Goal: Find contact information: Find contact information

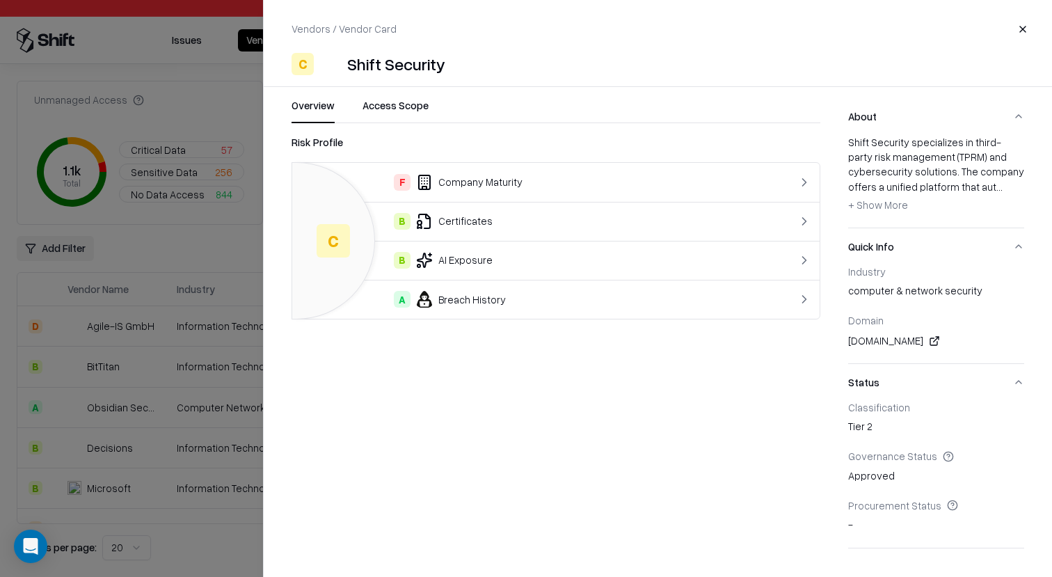
scroll to position [285, 0]
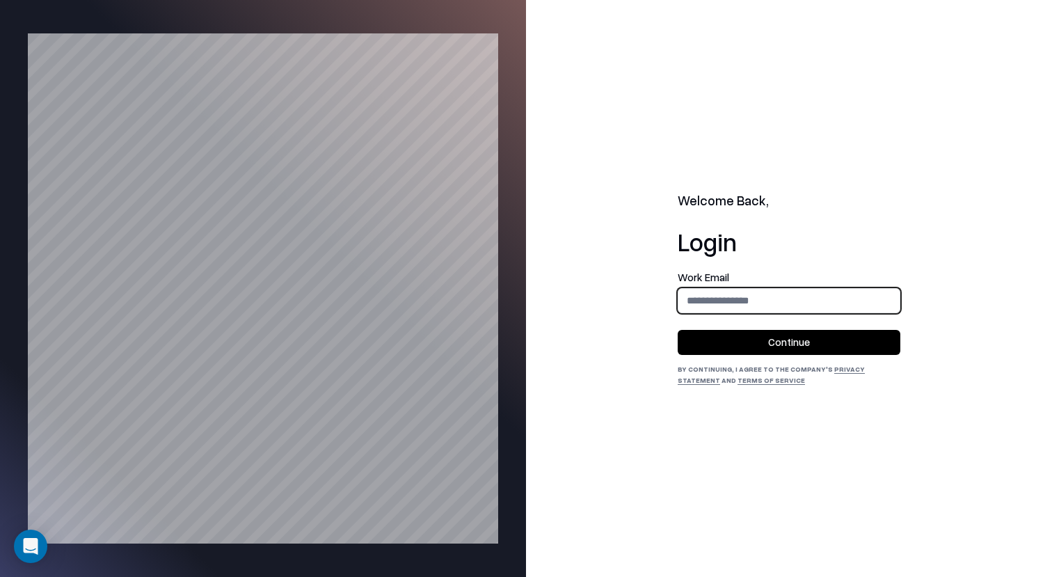
click at [848, 296] on input "email" at bounding box center [789, 300] width 221 height 26
click at [855, 290] on input "email" at bounding box center [789, 300] width 221 height 26
type input "**********"
click at [839, 345] on button "Continue" at bounding box center [789, 342] width 223 height 25
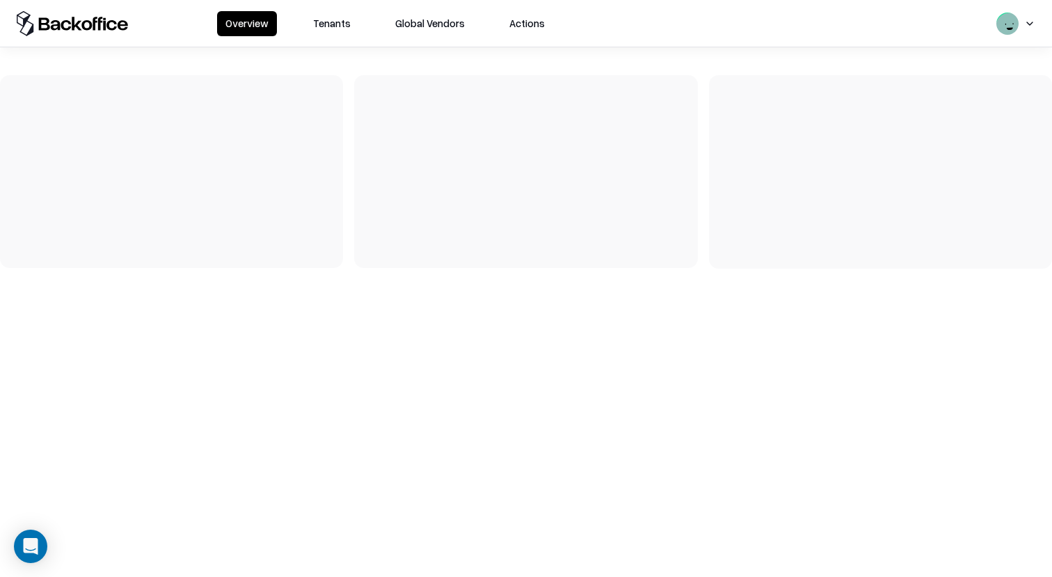
click at [320, 16] on button "Tenants" at bounding box center [332, 23] width 54 height 25
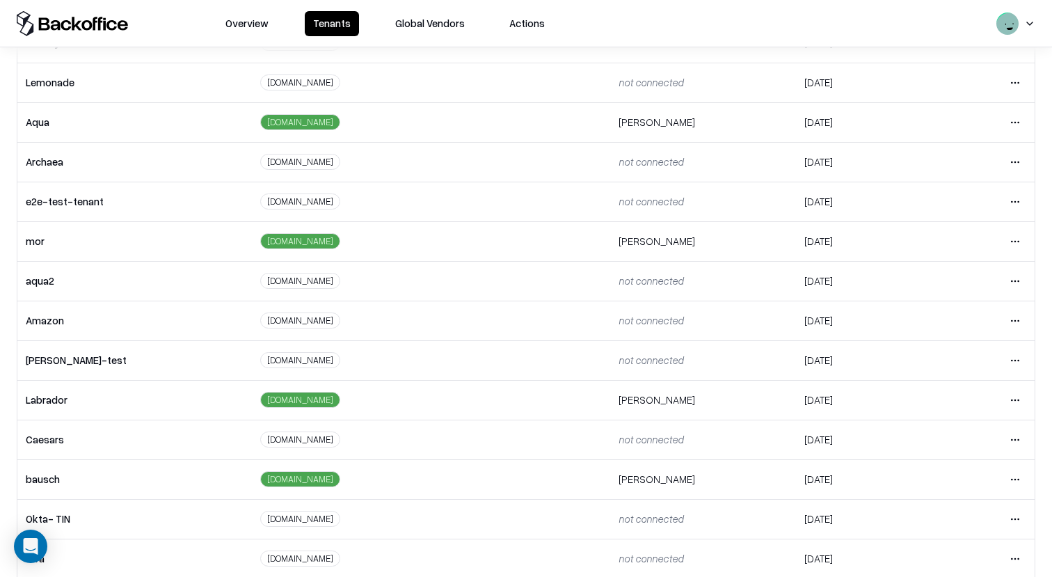
scroll to position [228, 0]
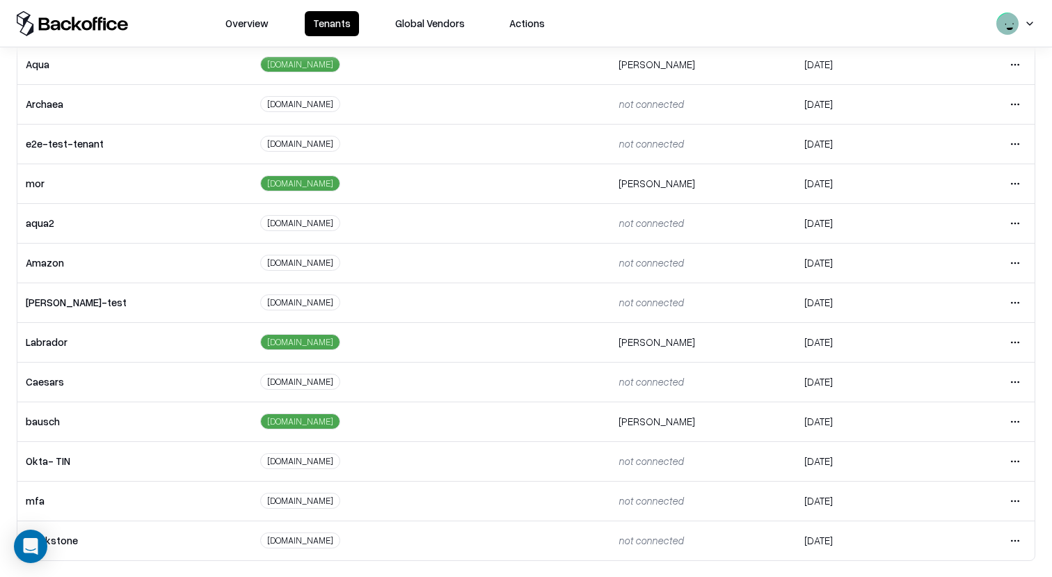
click at [1026, 418] on html "Overview Tenants Global Vendors Actions Tenants Add Tenant Tenant name Domain A…" at bounding box center [526, 288] width 1052 height 577
click at [651, 385] on html "Overview Tenants Global Vendors Actions Tenants Add Tenant Tenant name Domain A…" at bounding box center [526, 288] width 1052 height 577
click at [1024, 379] on html "Overview Tenants Global Vendors Actions Tenants Add Tenant Tenant name Domain A…" at bounding box center [526, 288] width 1052 height 577
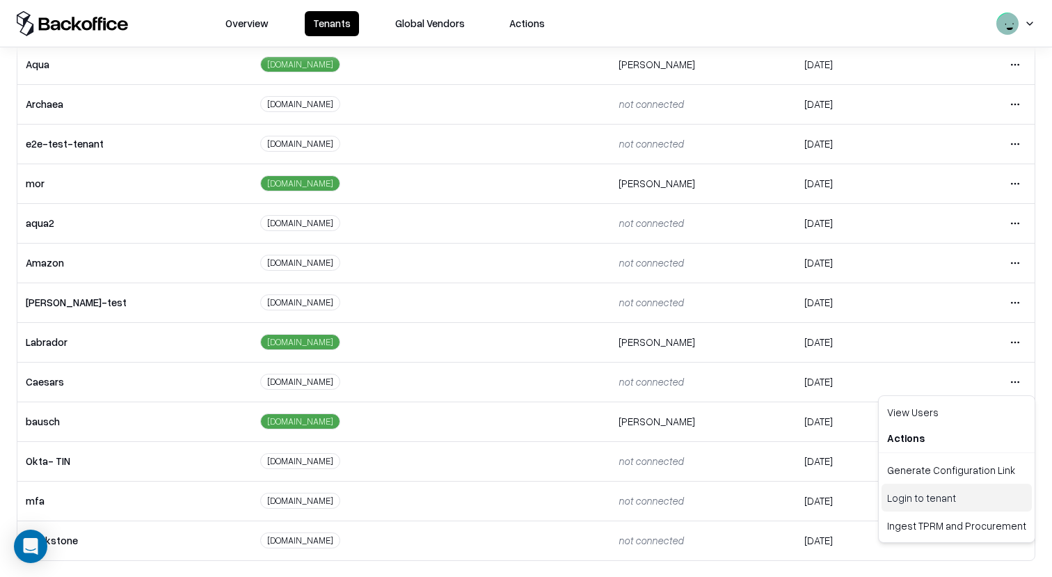
click at [942, 505] on div "Login to tenant" at bounding box center [957, 498] width 150 height 28
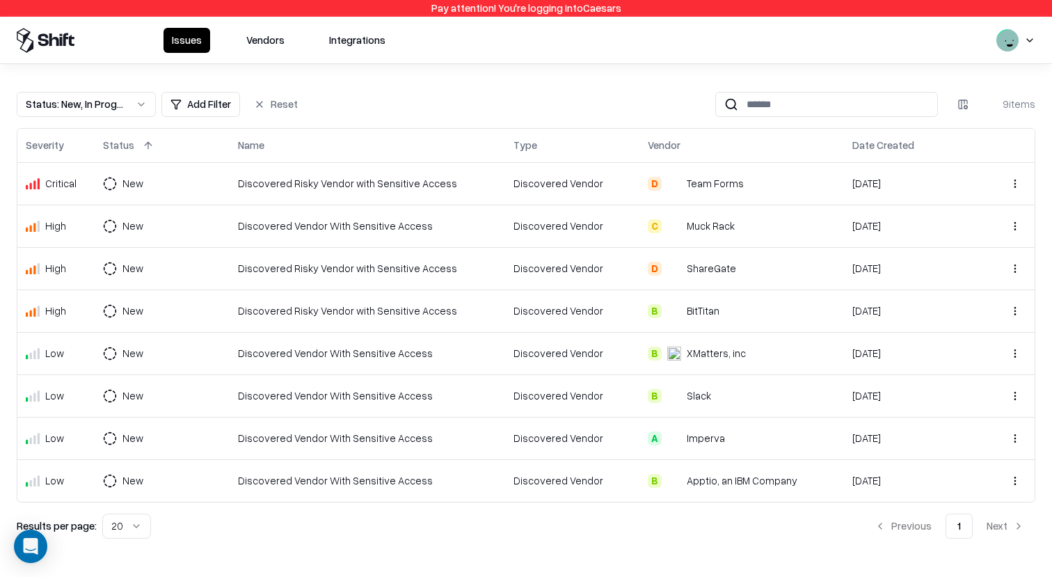
click at [262, 70] on div "Status : New, In Progress Add Filter Reset 9 items Severity Status Name Type Ve…" at bounding box center [526, 309] width 1052 height 491
click at [264, 33] on button "Vendors" at bounding box center [265, 40] width 55 height 25
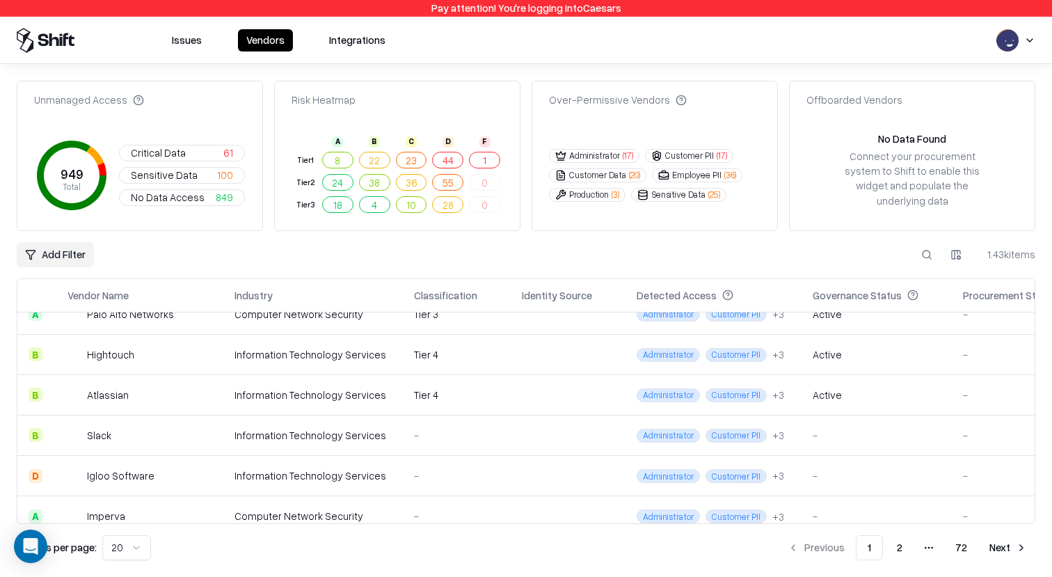
scroll to position [592, 0]
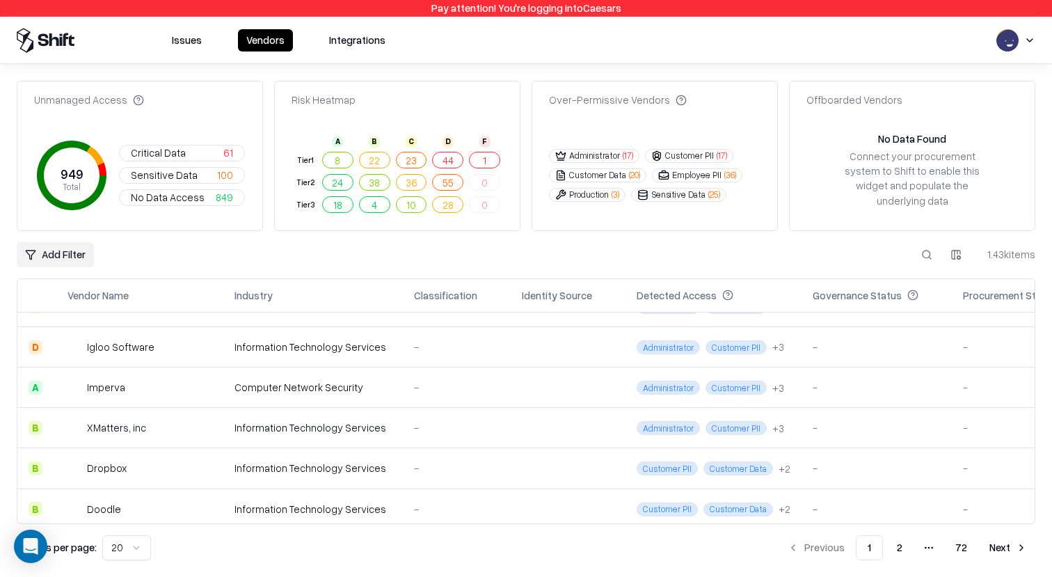
click at [931, 247] on button at bounding box center [927, 254] width 25 height 25
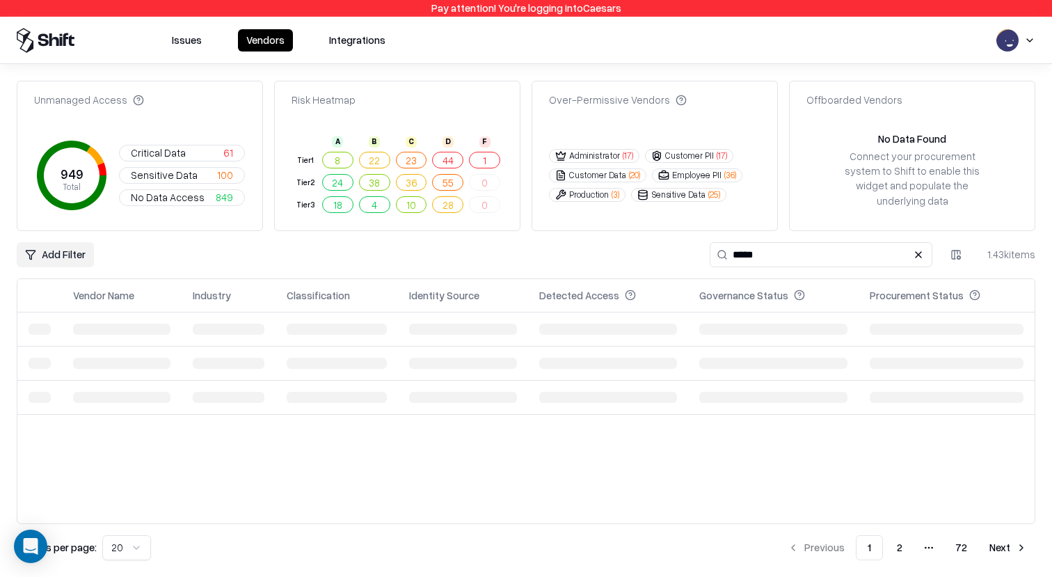
scroll to position [0, 0]
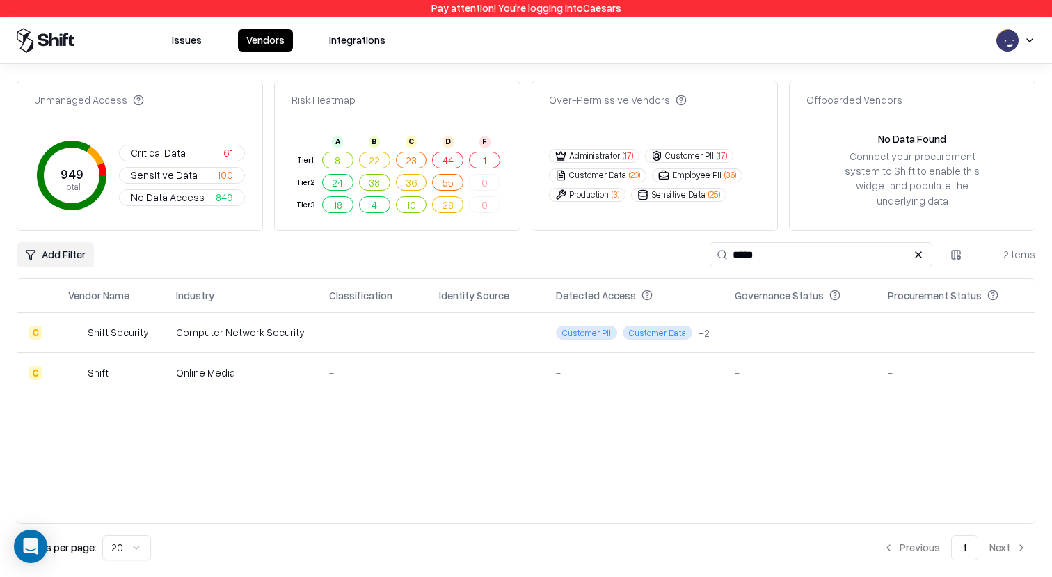
type input "*****"
click at [881, 328] on td "-" at bounding box center [956, 332] width 158 height 40
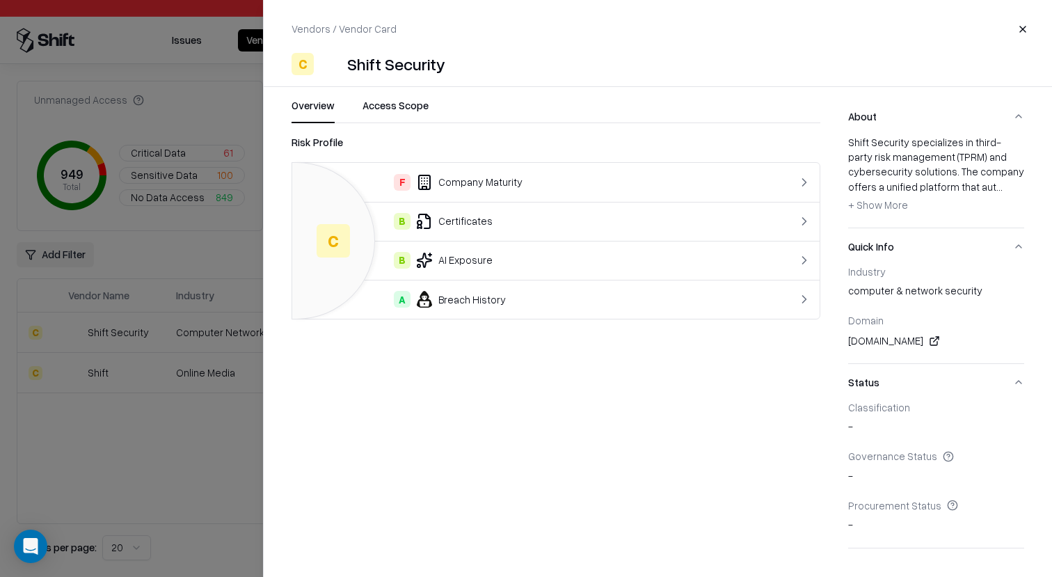
scroll to position [259, 0]
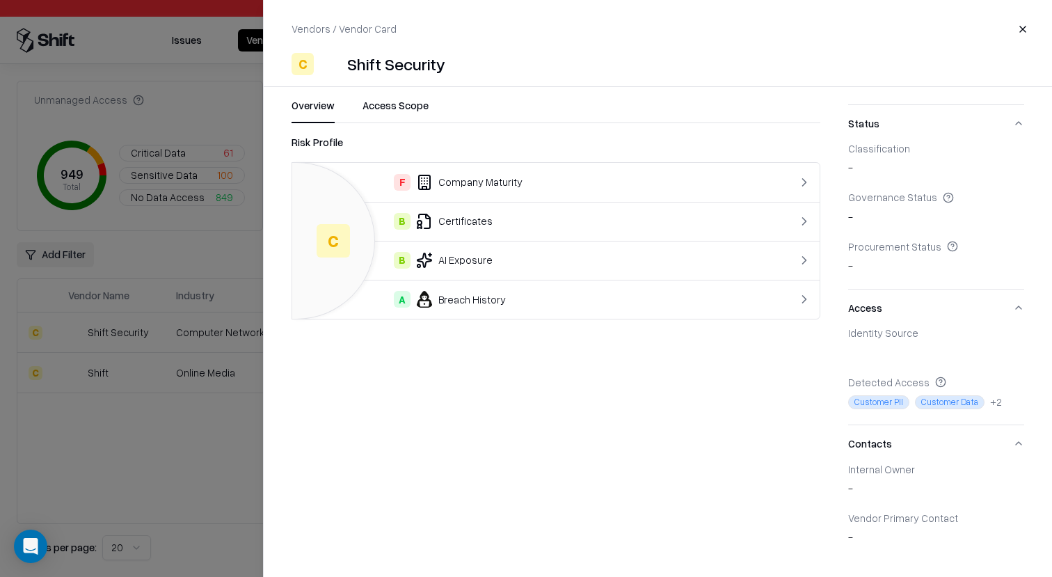
click at [185, 39] on div at bounding box center [526, 288] width 1052 height 577
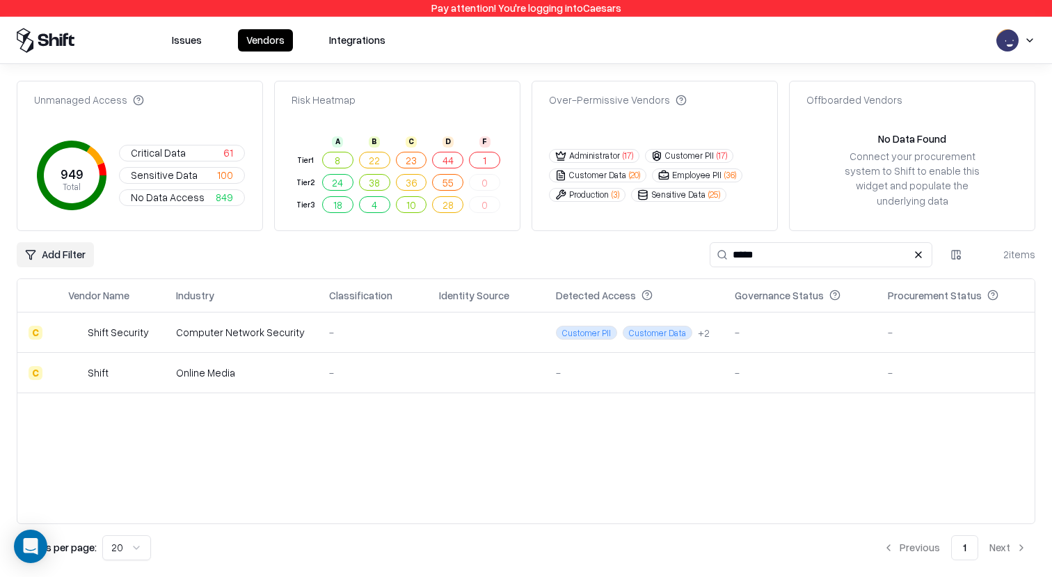
click at [1025, 32] on html "Pay attention! You're logging into Caesars Issues Vendors Integrations Unmanage…" at bounding box center [526, 288] width 1052 height 577
click at [919, 106] on div "Log out" at bounding box center [998, 108] width 231 height 23
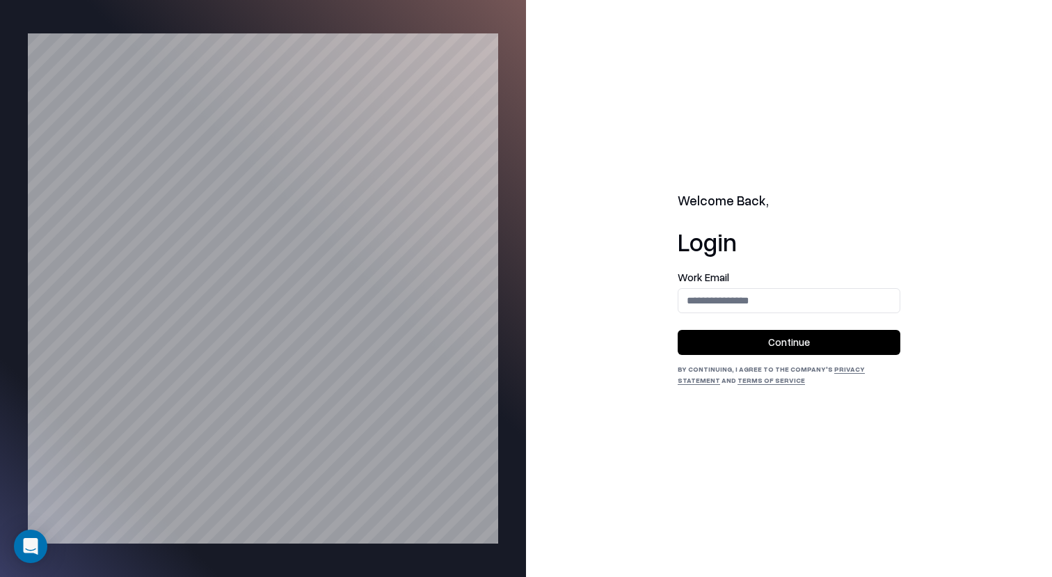
click at [819, 283] on div "Work Email" at bounding box center [789, 292] width 223 height 41
click at [818, 291] on input "email" at bounding box center [789, 300] width 221 height 26
type input "**********"
click at [813, 349] on button "Continue" at bounding box center [789, 342] width 223 height 25
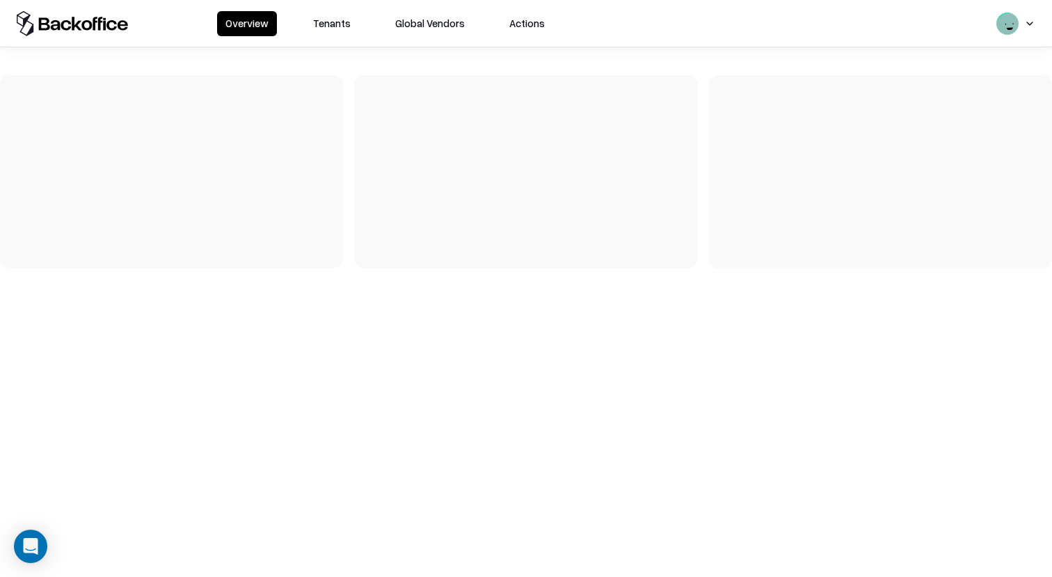
click at [333, 15] on button "Tenants" at bounding box center [332, 23] width 54 height 25
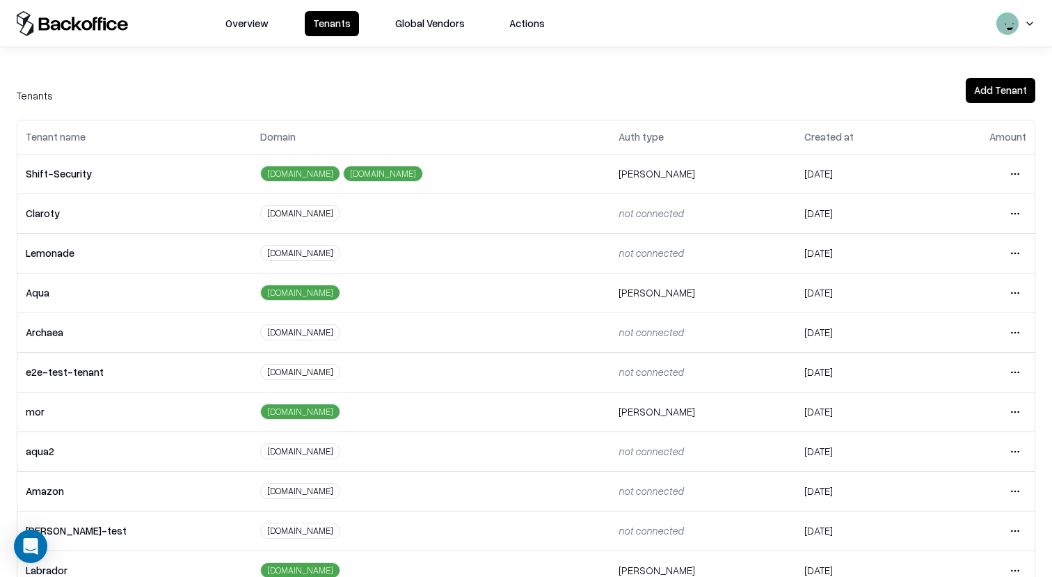
scroll to position [228, 0]
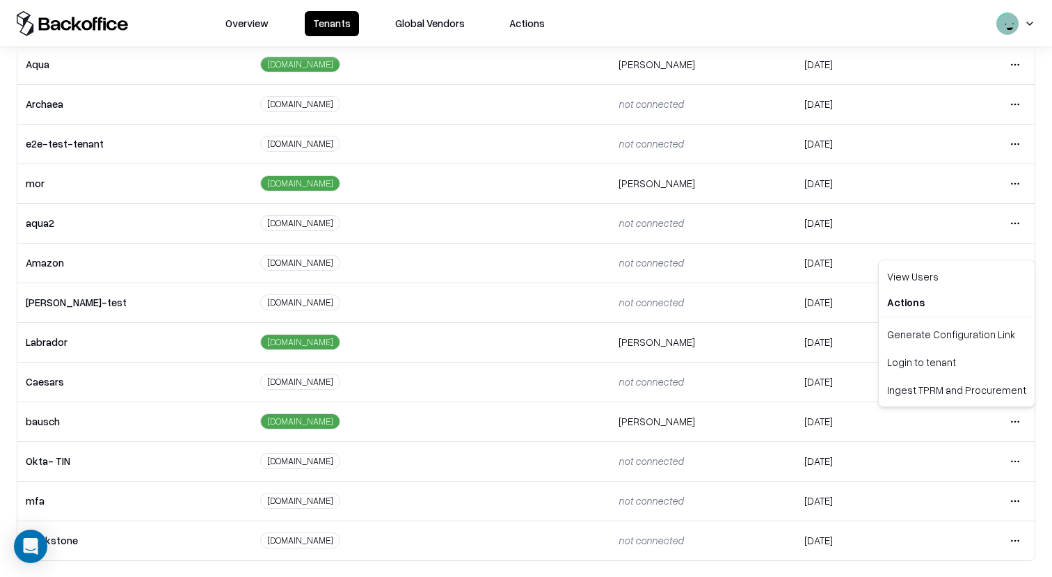
click at [1023, 428] on html "Overview Tenants Global Vendors Actions Tenants Add Tenant Tenant name Domain A…" at bounding box center [526, 288] width 1052 height 577
click at [943, 361] on div "Login to tenant" at bounding box center [957, 362] width 150 height 28
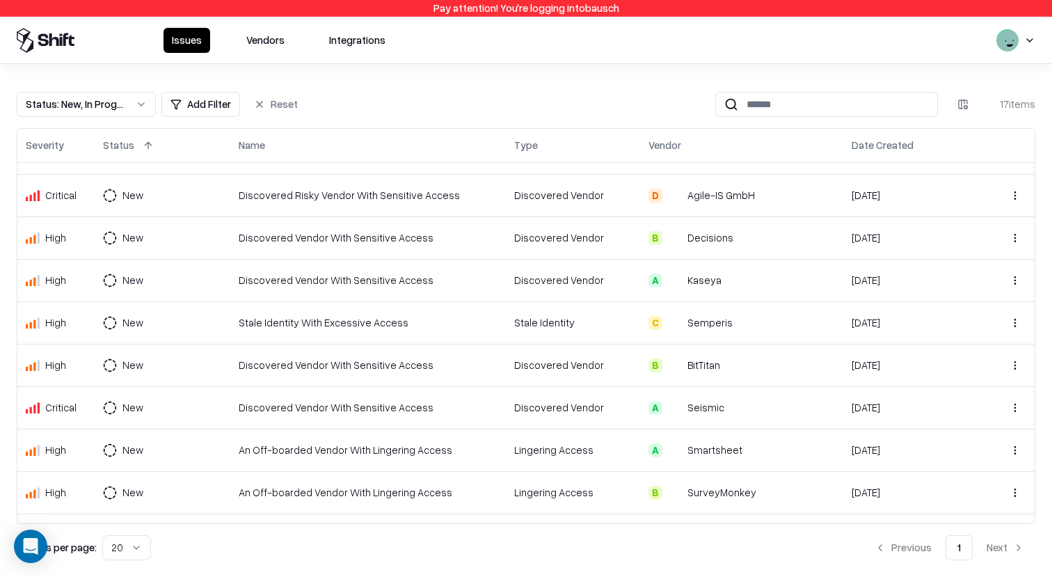
scroll to position [360, 0]
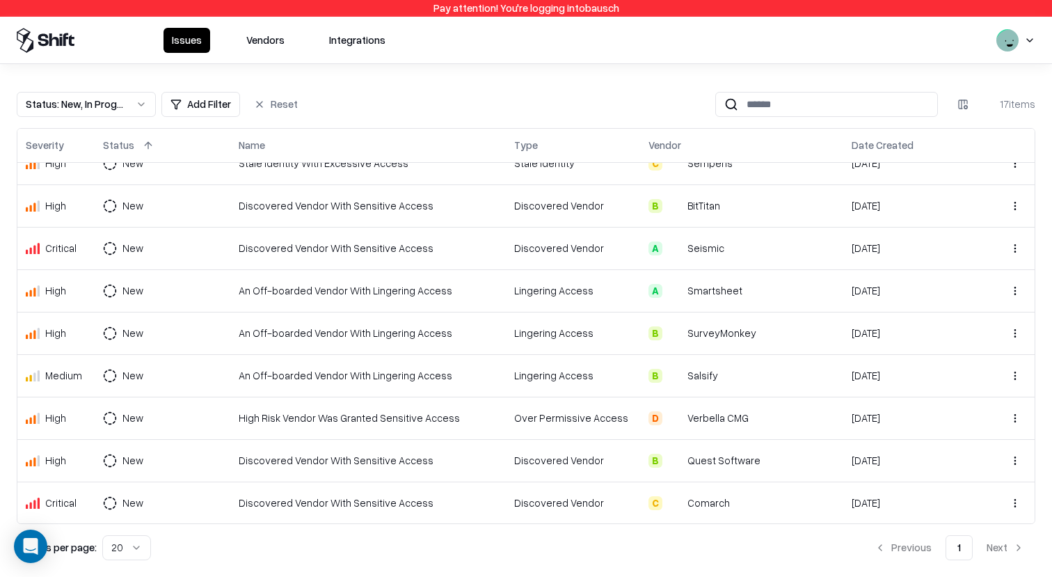
click at [260, 36] on button "Vendors" at bounding box center [265, 40] width 55 height 25
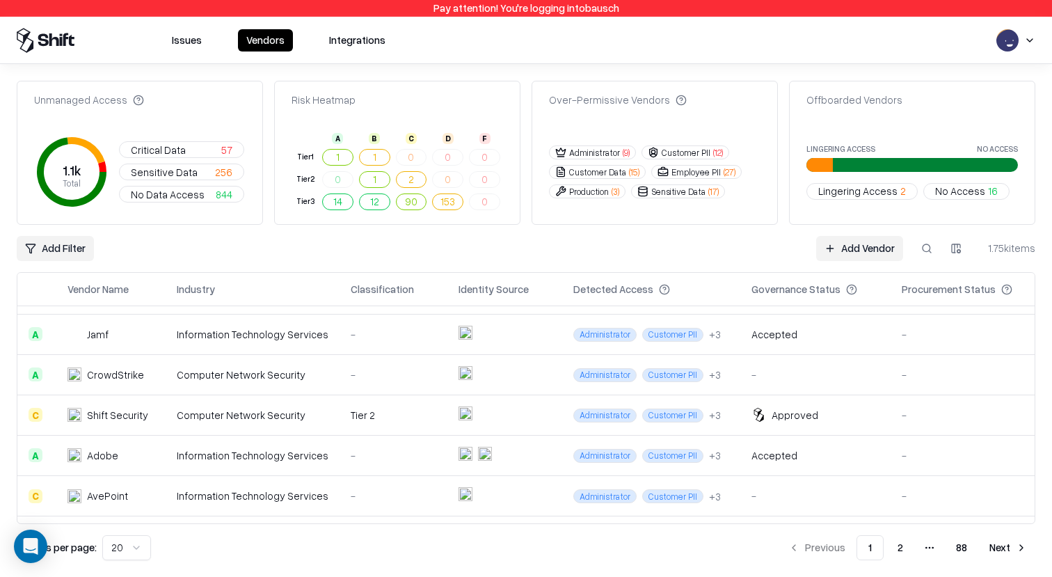
scroll to position [397, 0]
click at [800, 415] on div "Approved" at bounding box center [795, 414] width 47 height 15
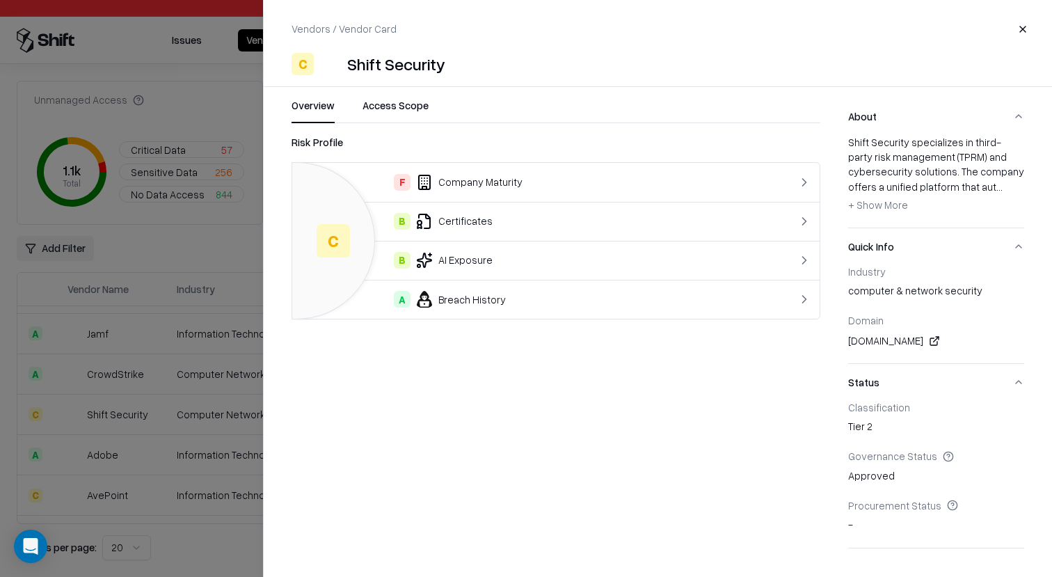
scroll to position [285, 0]
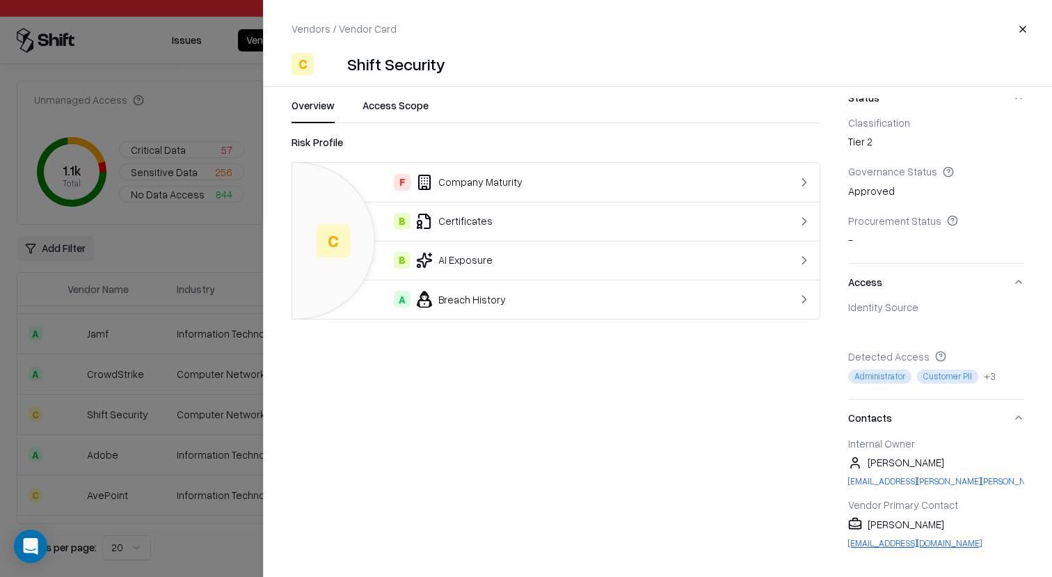
click at [904, 546] on link "[EMAIL_ADDRESS][DOMAIN_NAME]" at bounding box center [936, 543] width 176 height 12
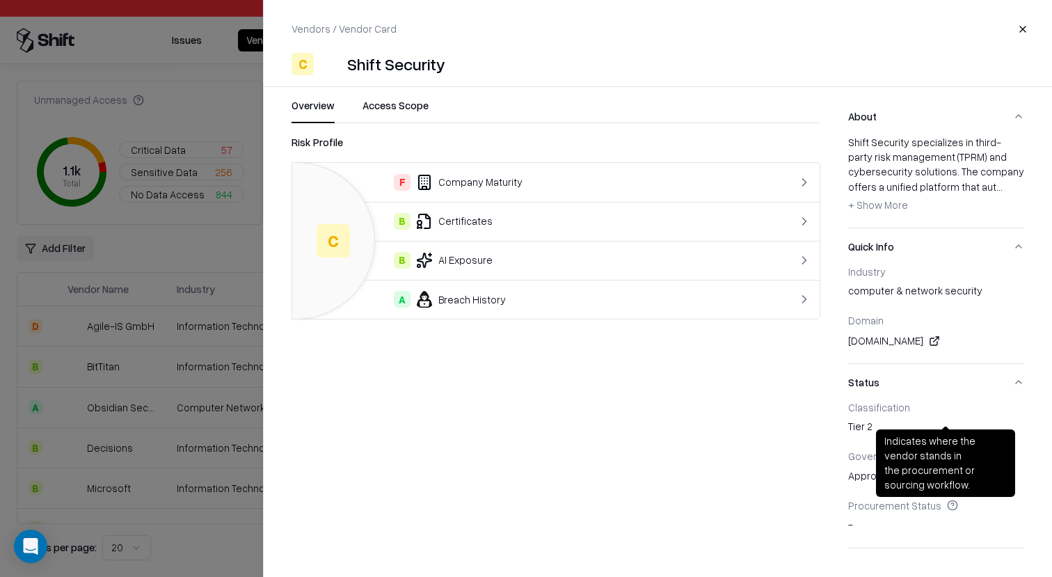
scroll to position [285, 0]
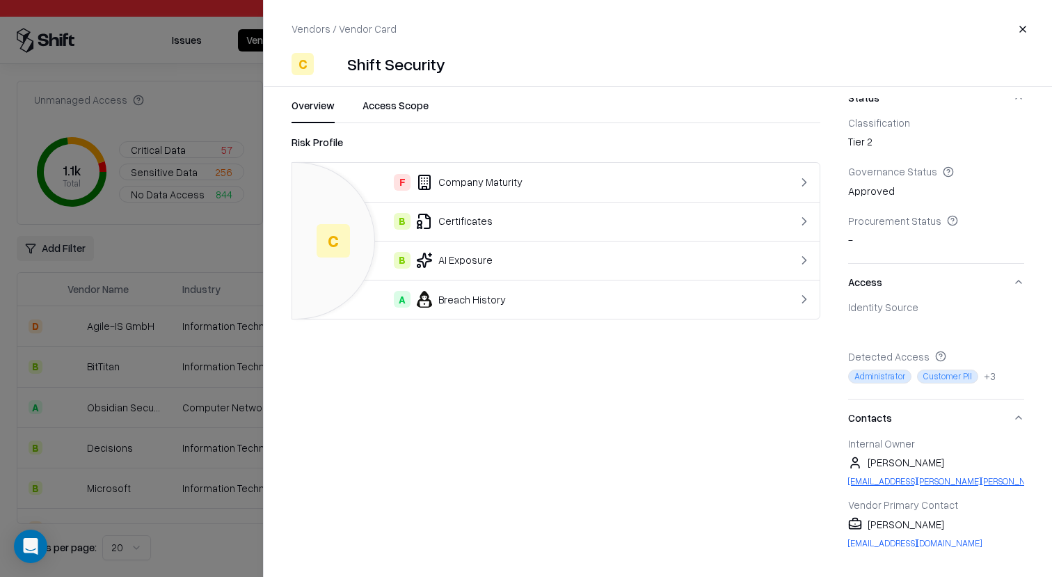
click at [928, 482] on link "[EMAIL_ADDRESS][PERSON_NAME][PERSON_NAME][DOMAIN_NAME]" at bounding box center [936, 481] width 176 height 12
